Goal: Find specific page/section: Find specific page/section

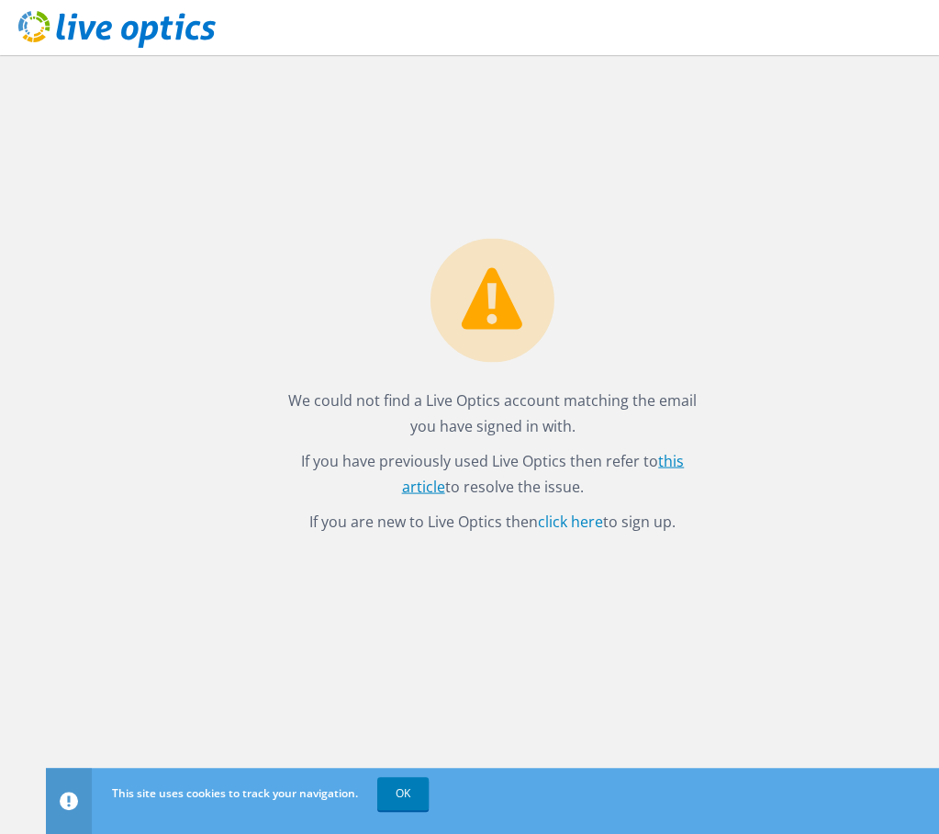
click at [672, 456] on link "this article" at bounding box center [543, 473] width 283 height 46
click at [558, 521] on link "click here" at bounding box center [570, 521] width 65 height 20
click at [556, 517] on link "click here" at bounding box center [570, 521] width 65 height 20
click at [561, 522] on link "click here" at bounding box center [570, 521] width 65 height 20
click at [122, 33] on use at bounding box center [116, 29] width 197 height 37
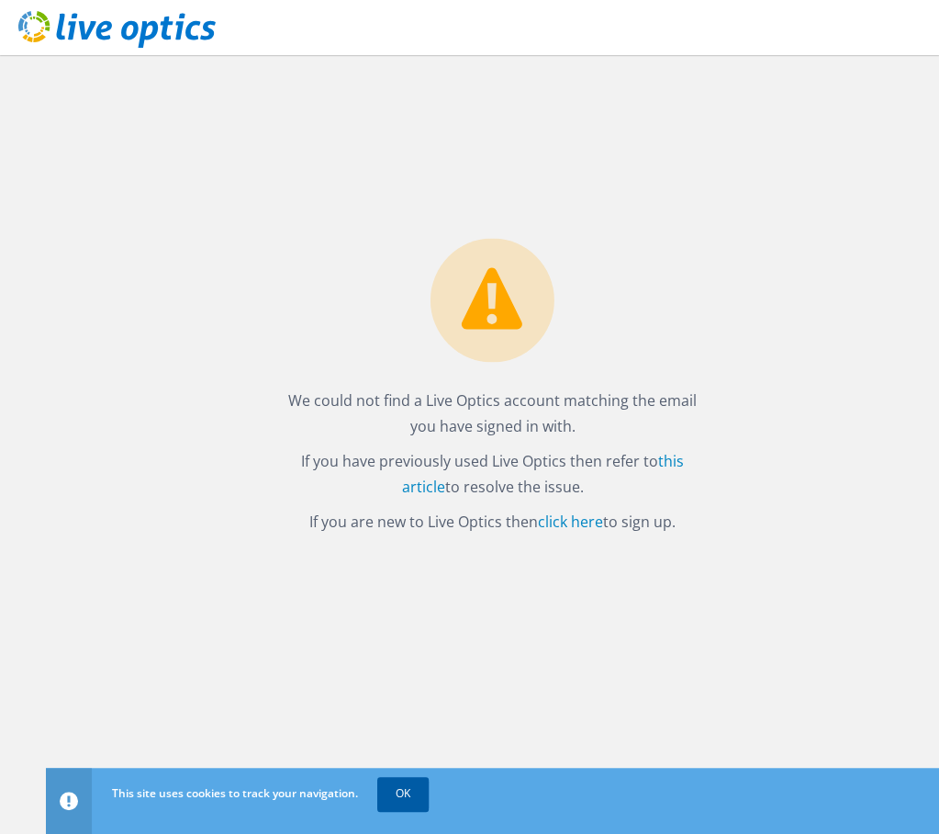
click at [428, 809] on link "OK" at bounding box center [402, 793] width 51 height 33
